Goal: Navigation & Orientation: Find specific page/section

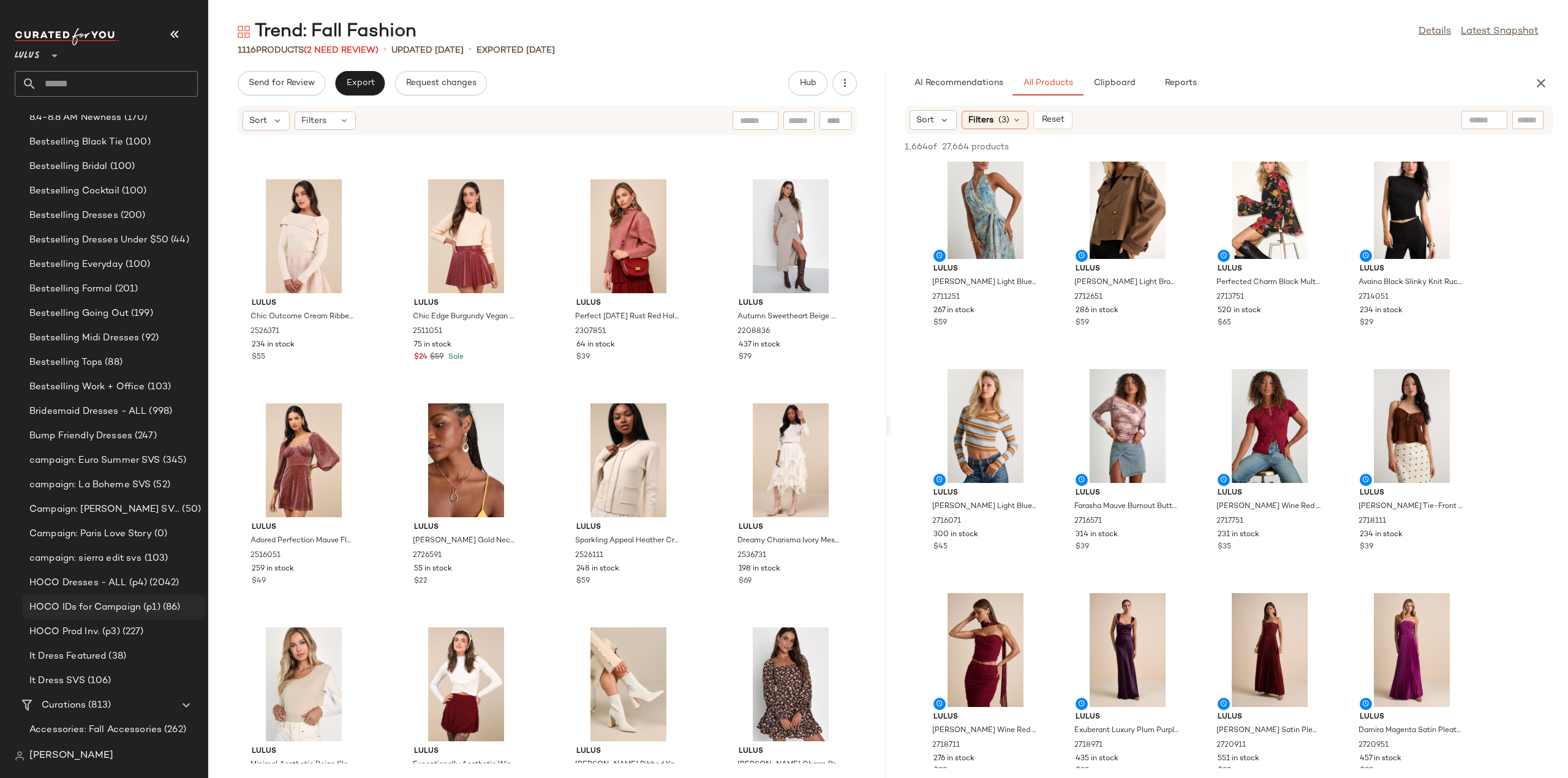
scroll to position [585, 0]
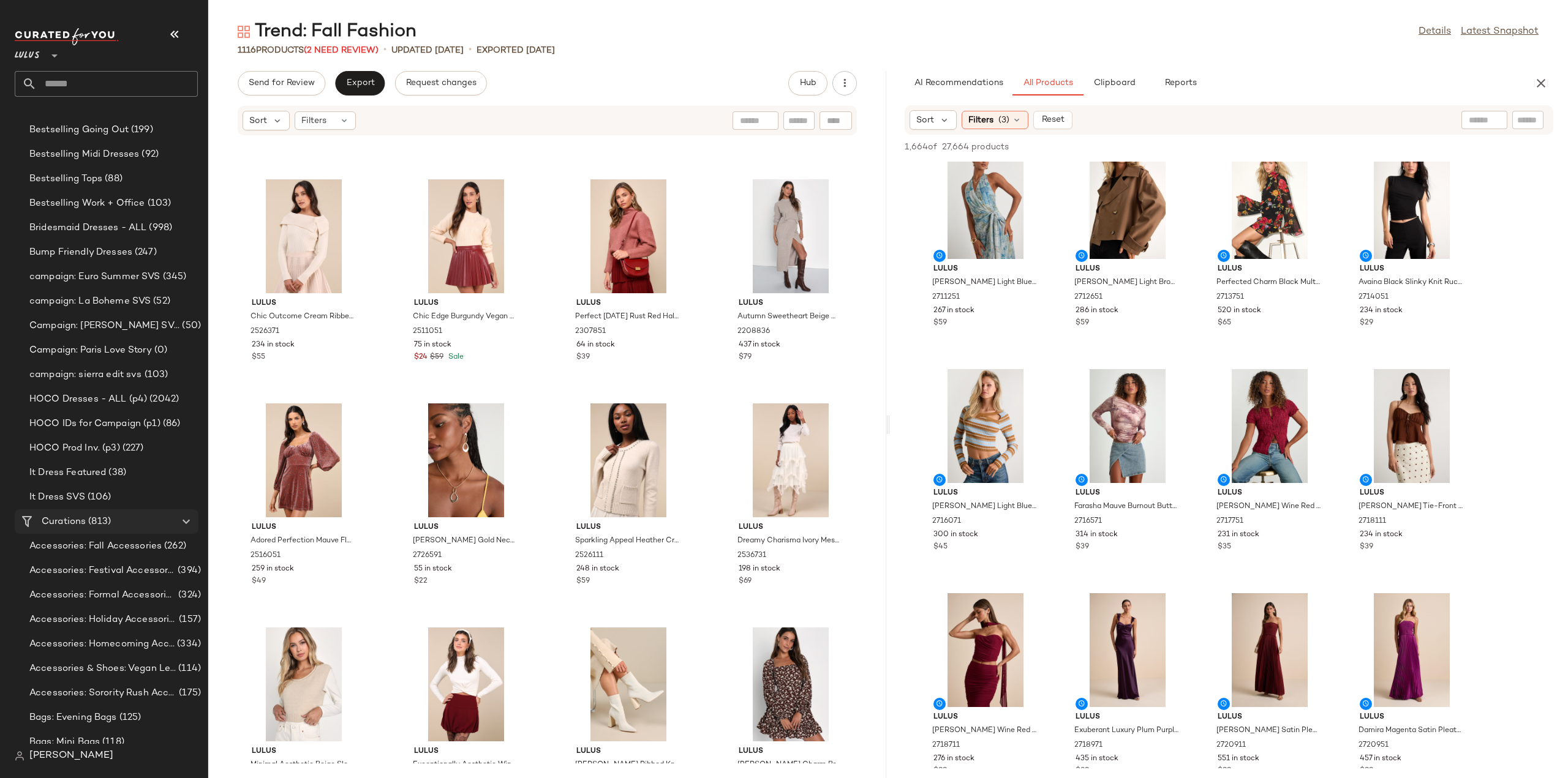
click at [80, 522] on span "Curations" at bounding box center [64, 522] width 44 height 14
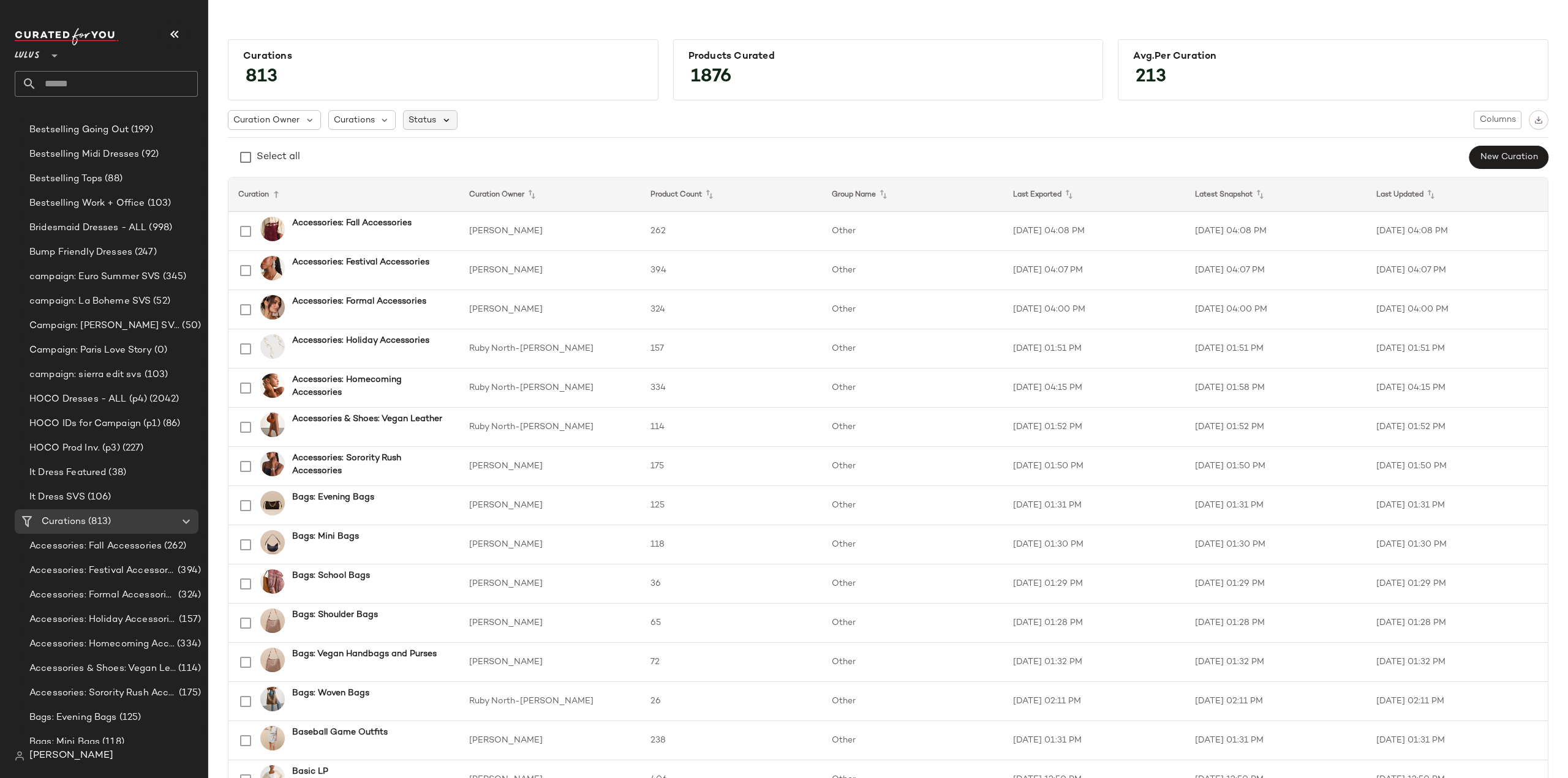
click at [441, 119] on icon at bounding box center [446, 120] width 11 height 11
click at [381, 121] on icon at bounding box center [385, 120] width 11 height 11
click at [546, 115] on div "Curation Owner Curations Status Columns" at bounding box center [888, 120] width 1321 height 20
click at [310, 119] on icon at bounding box center [309, 120] width 11 height 11
click at [502, 153] on div "Select all New Curation" at bounding box center [888, 157] width 1321 height 25
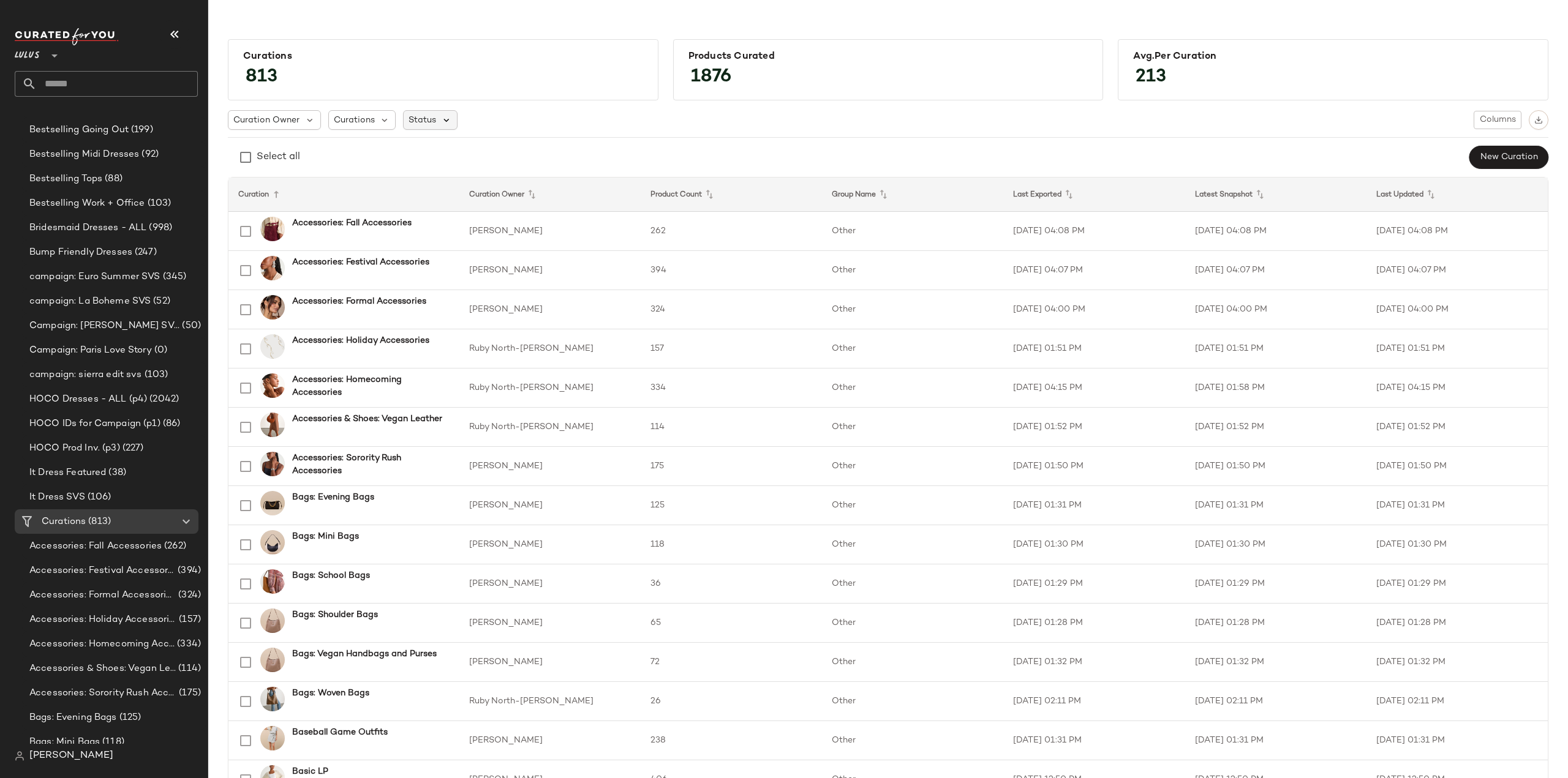
click at [443, 119] on icon at bounding box center [446, 120] width 11 height 11
click at [534, 120] on div "Curation Owner Curations Status Columns" at bounding box center [888, 120] width 1321 height 20
click at [384, 120] on icon at bounding box center [385, 120] width 11 height 11
click at [566, 119] on div "Curation Owner Curations Status Columns" at bounding box center [888, 120] width 1321 height 20
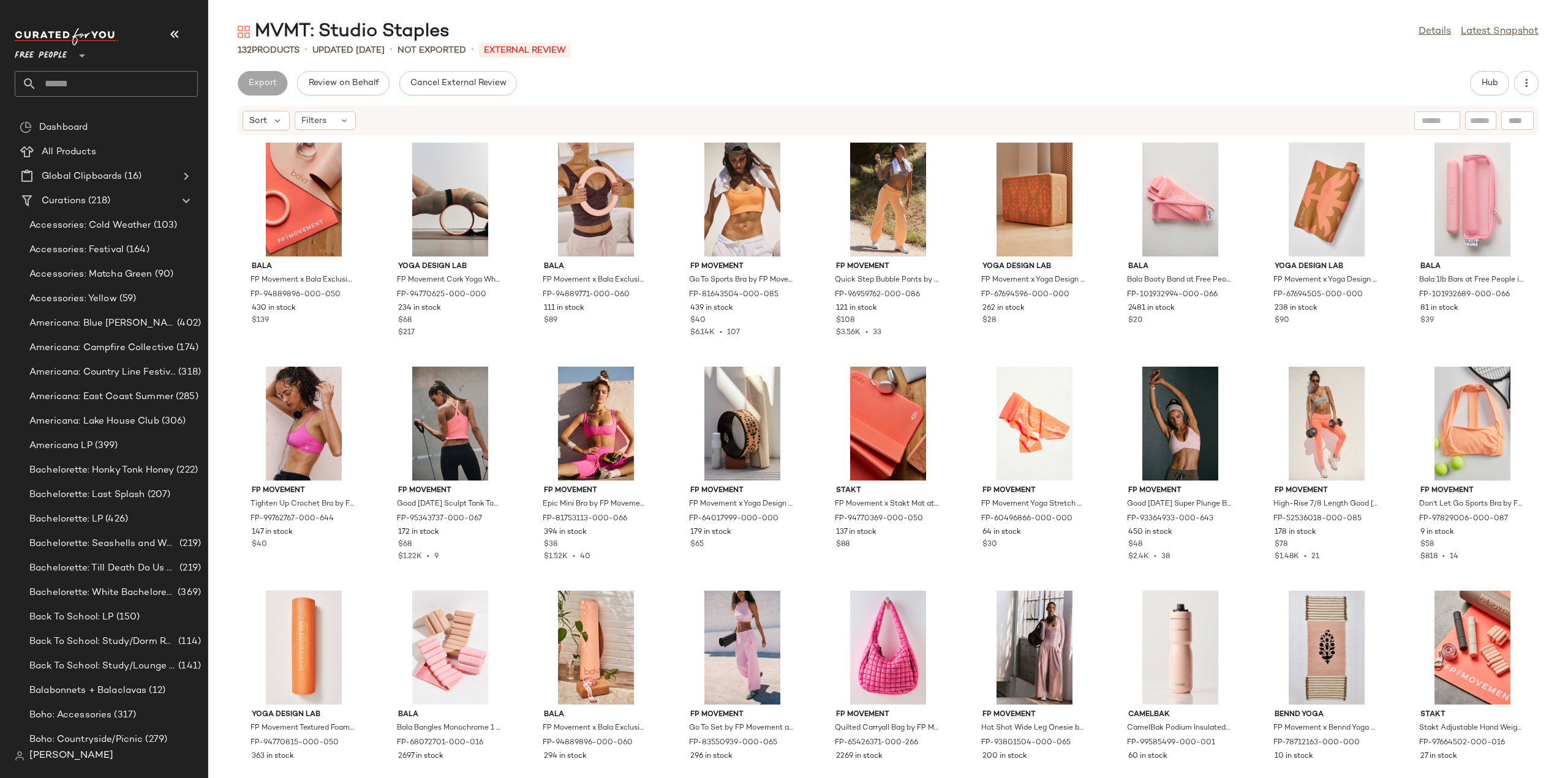
scroll to position [2571, 0]
